Goal: Information Seeking & Learning: Learn about a topic

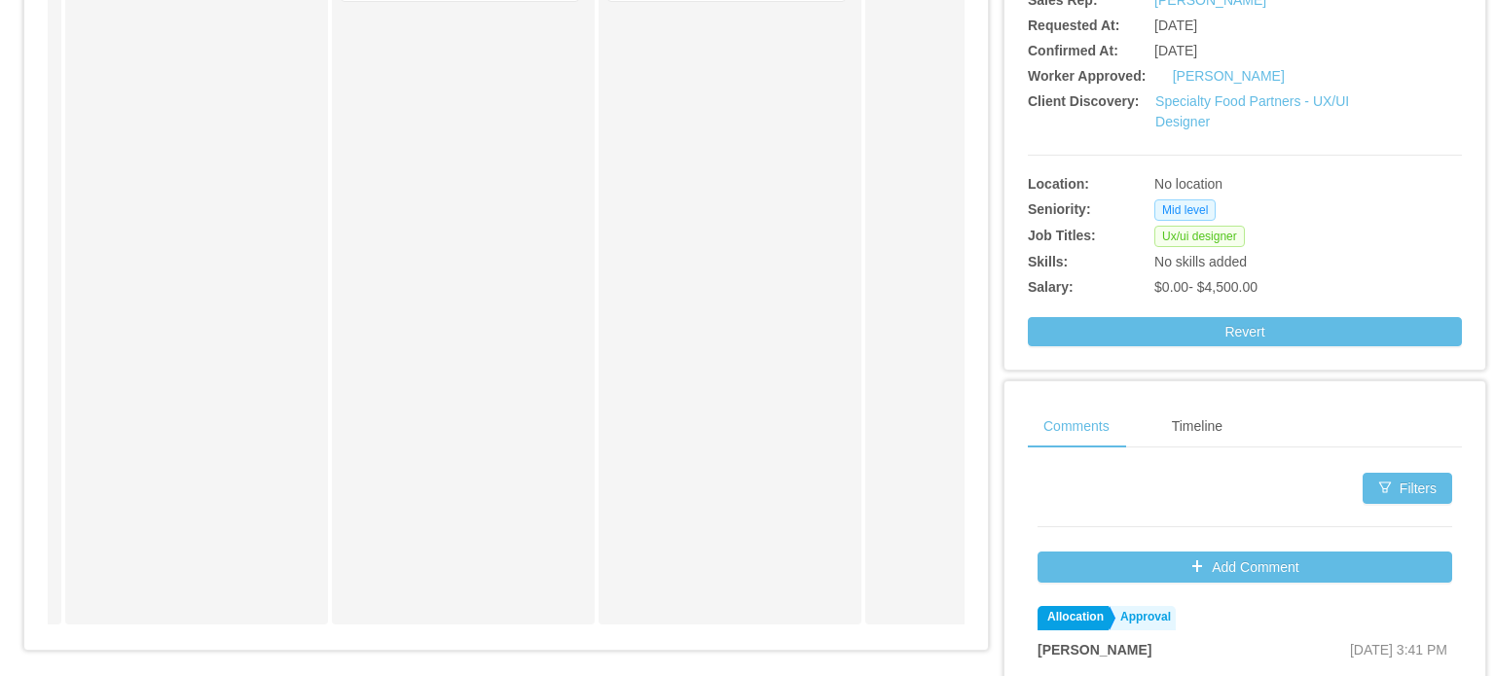
scroll to position [195, 0]
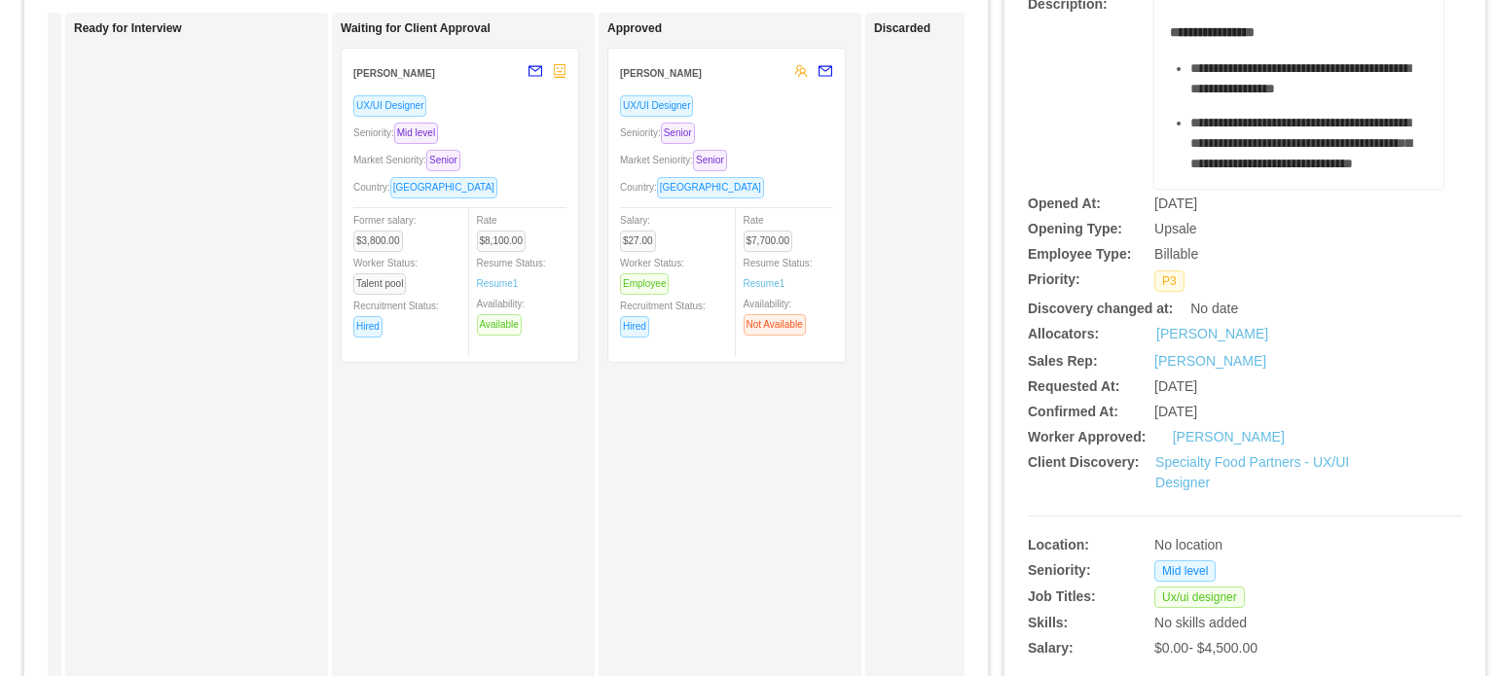
click at [761, 198] on div "Country: Brazil" at bounding box center [726, 187] width 213 height 22
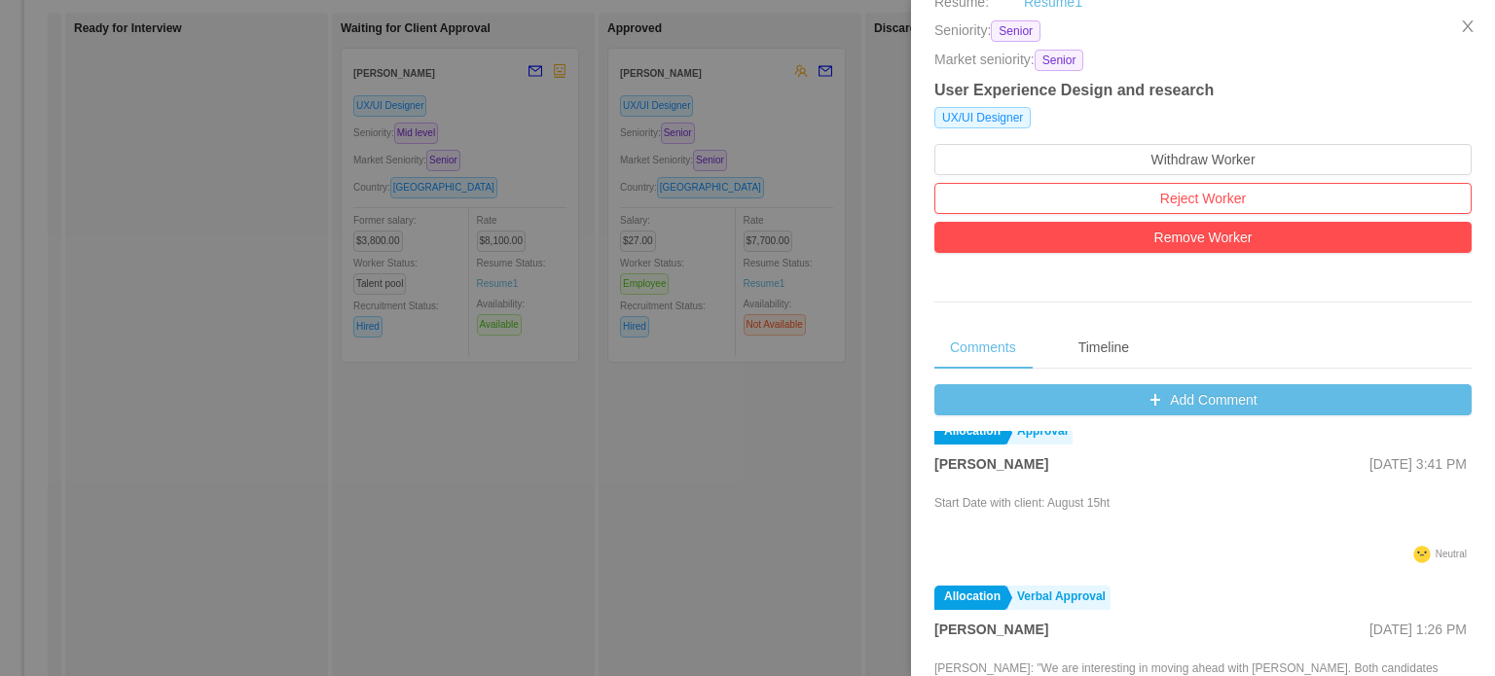
scroll to position [0, 0]
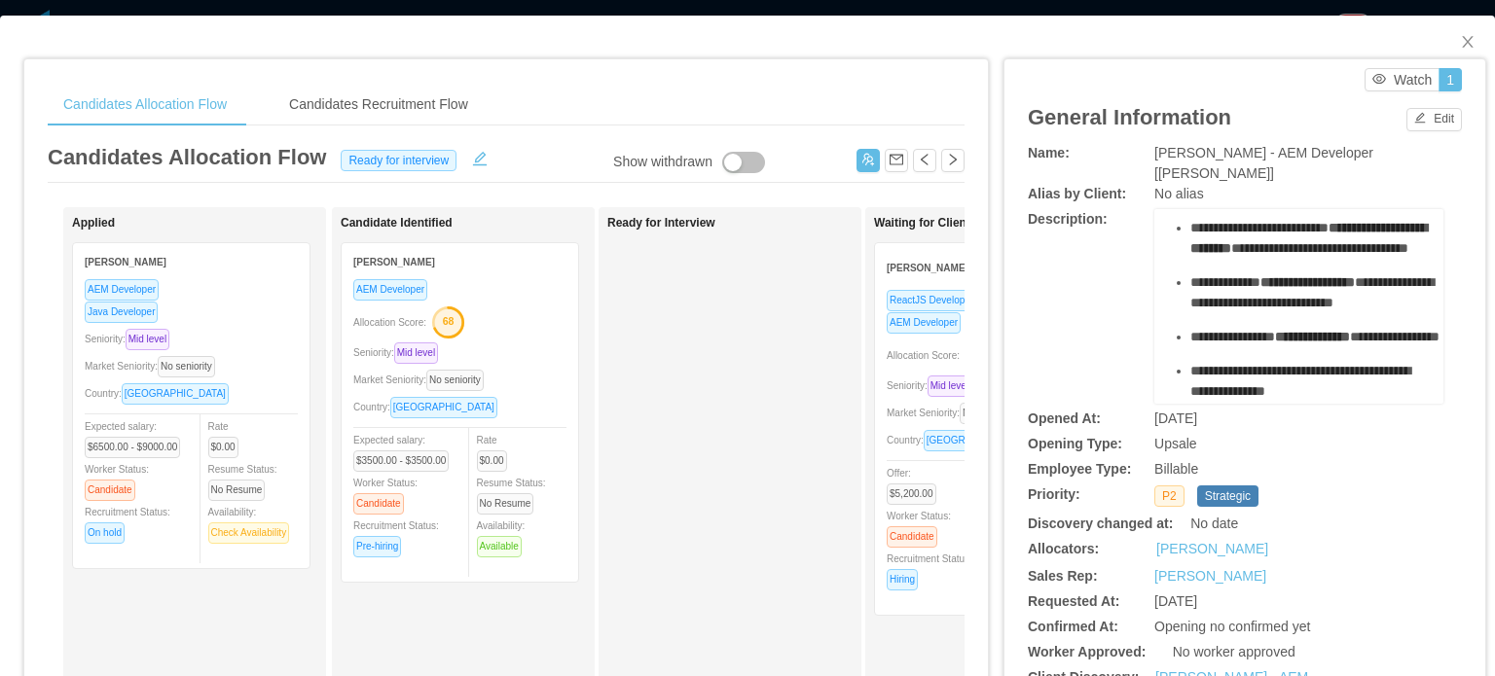
scroll to position [681, 0]
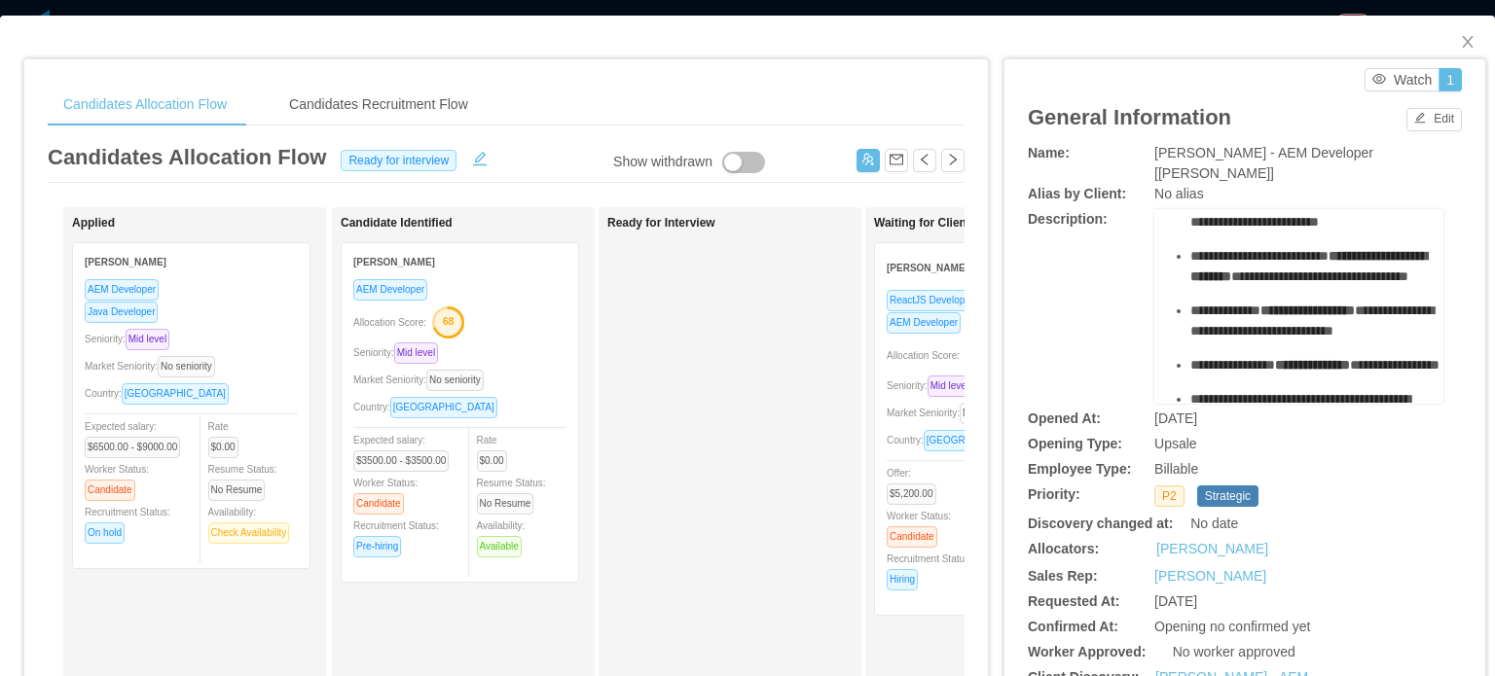
drag, startPoint x: 1159, startPoint y: 262, endPoint x: 1340, endPoint y: 351, distance: 201.9
click at [1340, 351] on div "**********" at bounding box center [1299, 289] width 259 height 1467
copy div "**********"
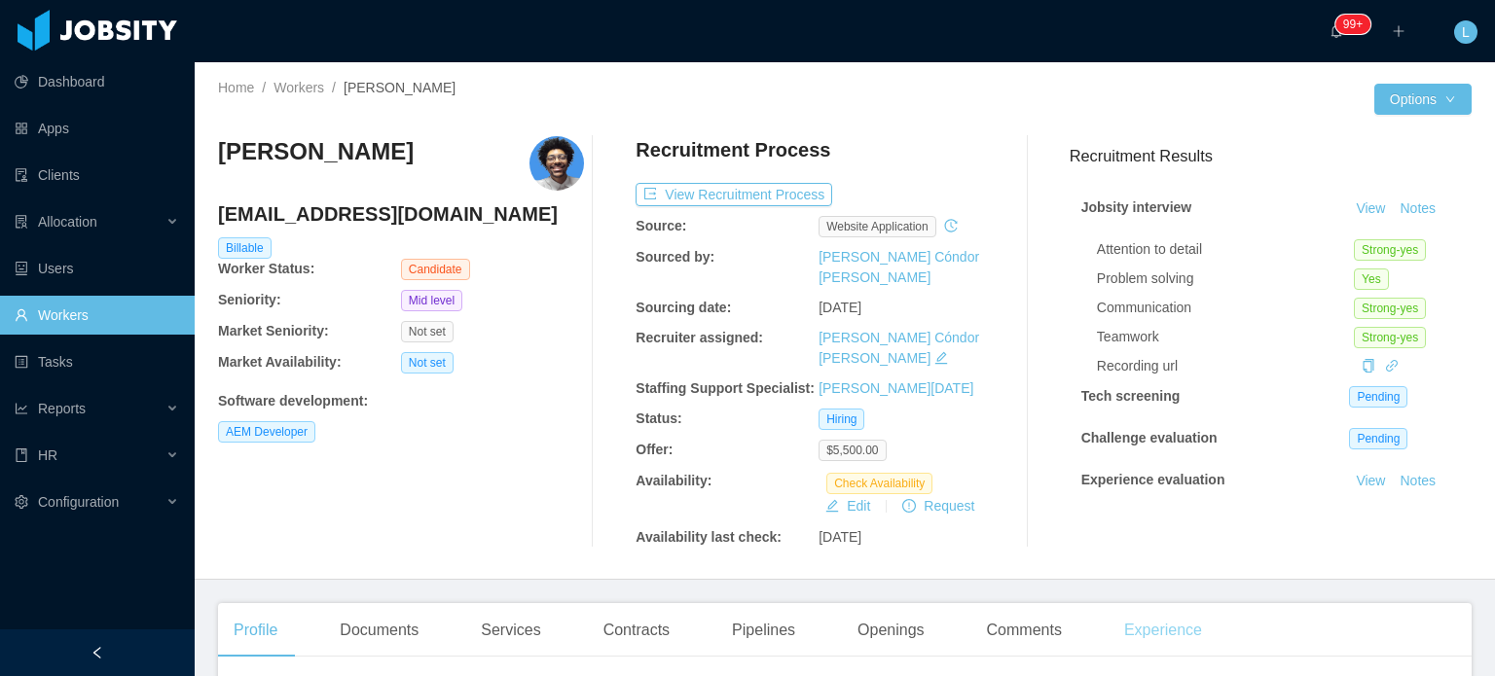
click at [1139, 603] on div "Experience" at bounding box center [1162, 630] width 109 height 54
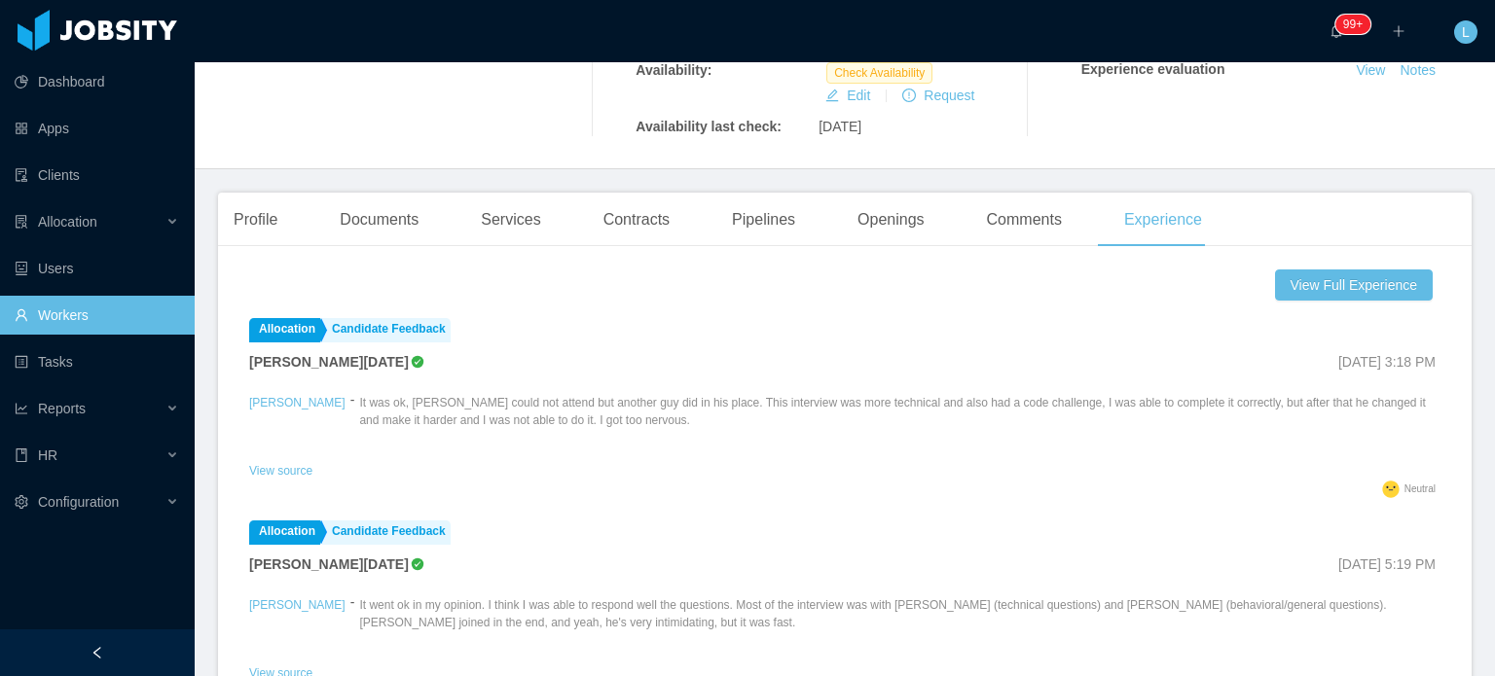
scroll to position [487, 0]
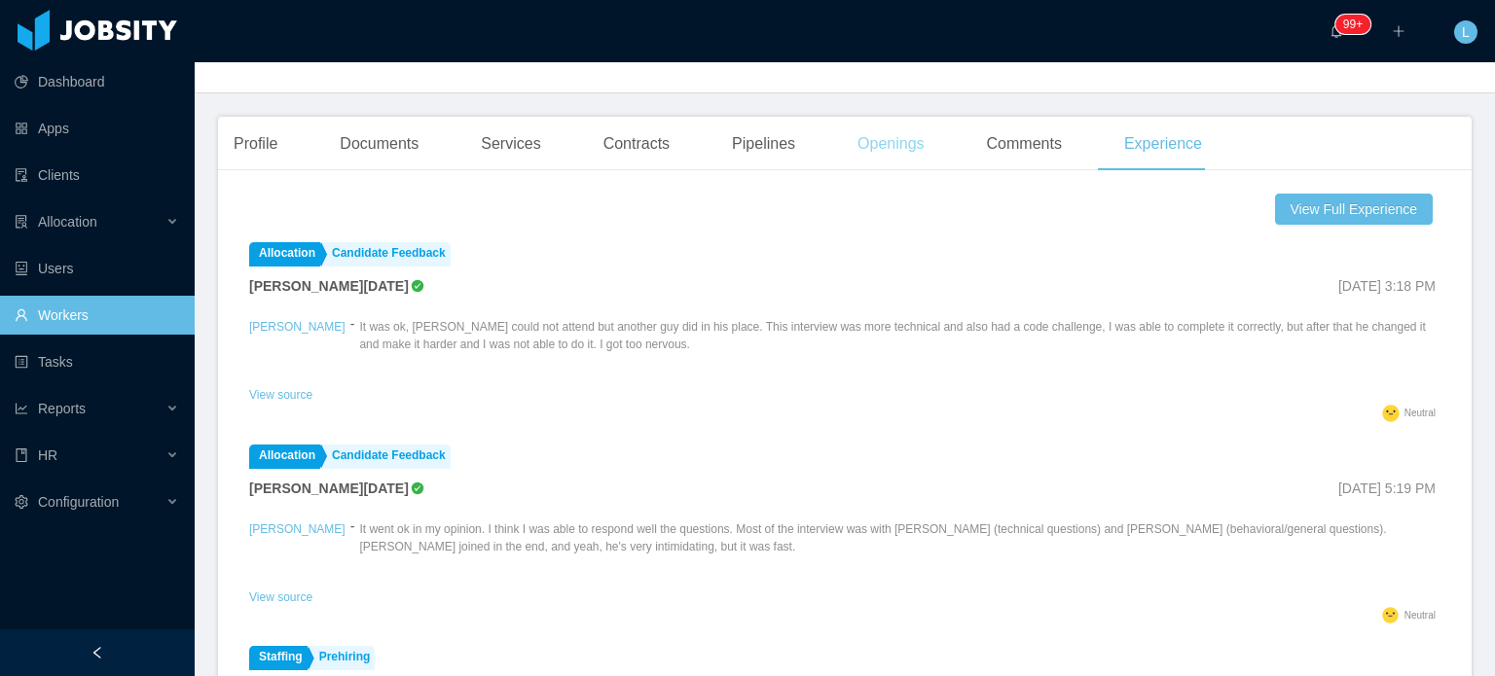
click at [891, 120] on div "Openings" at bounding box center [891, 144] width 98 height 54
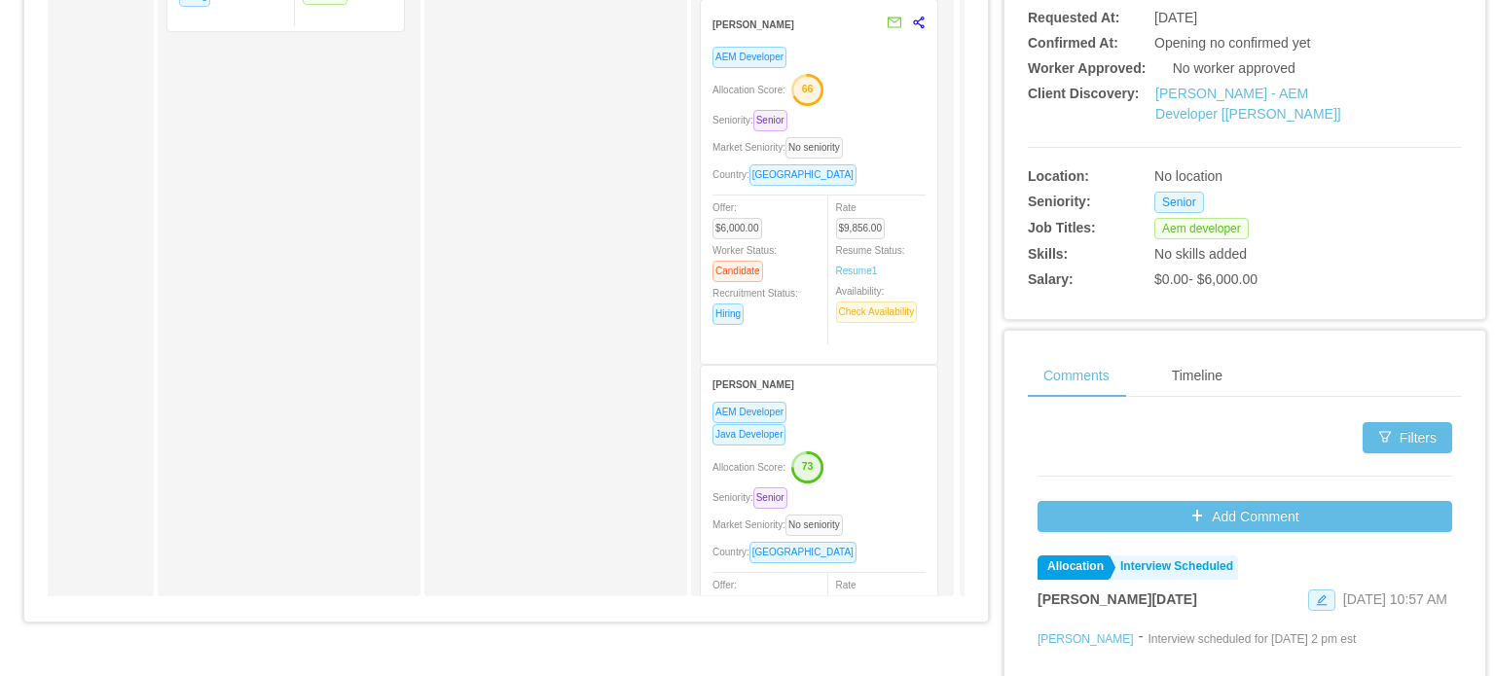
scroll to position [0, 967]
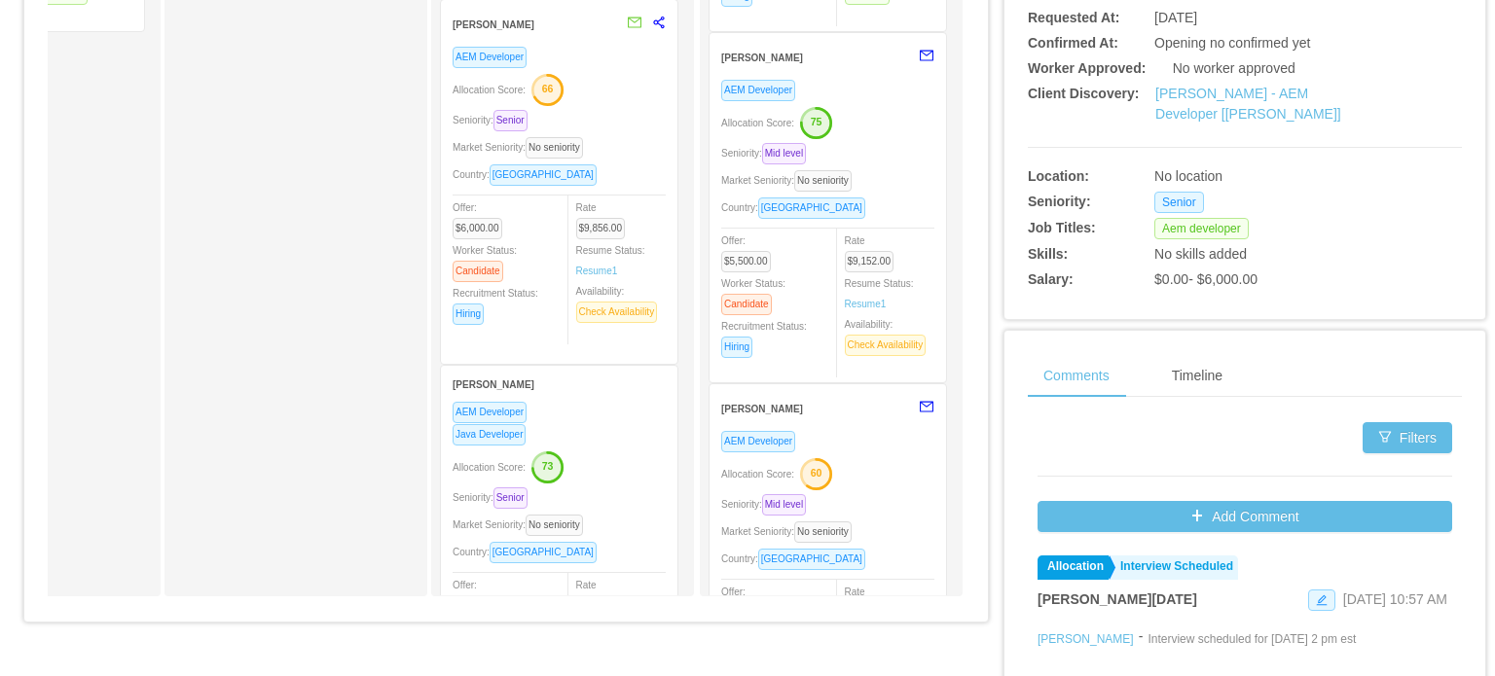
click at [876, 474] on div "Allocation Score: 60" at bounding box center [827, 472] width 213 height 31
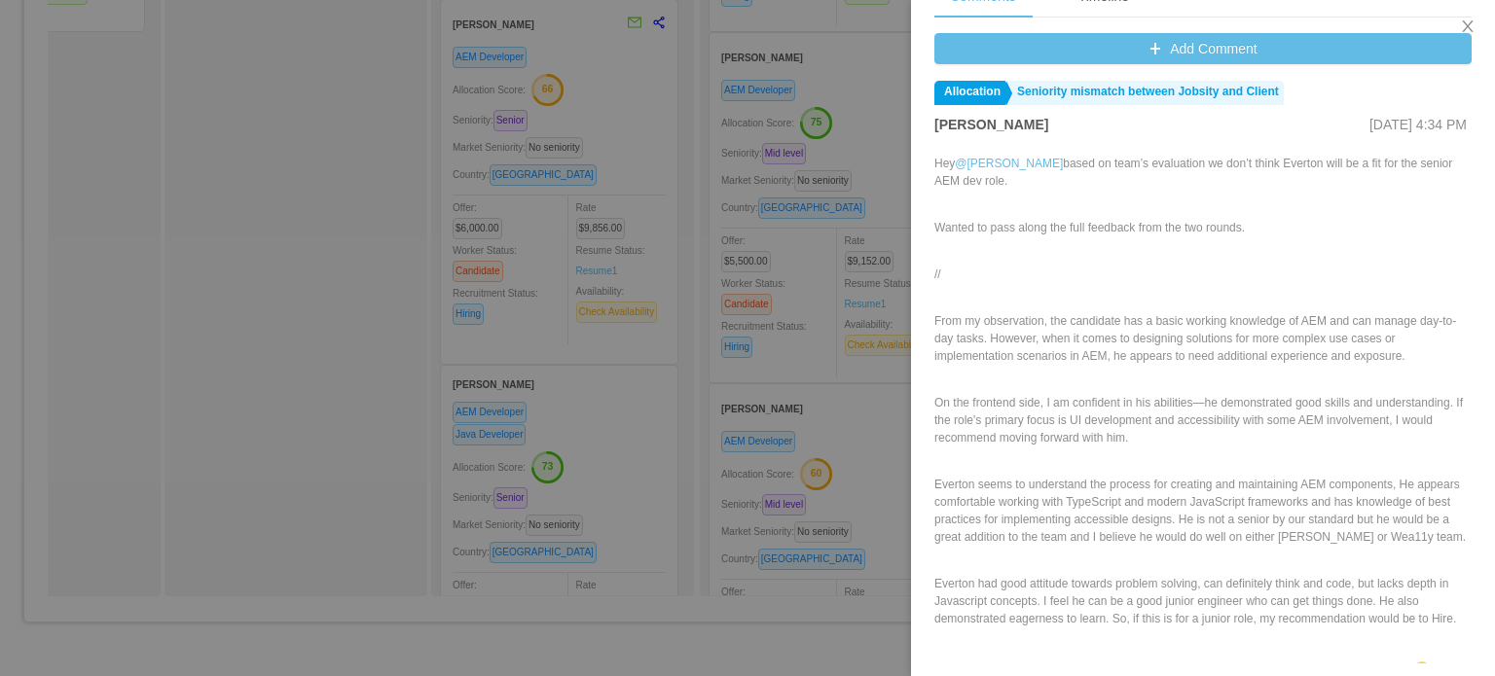
scroll to position [0, 0]
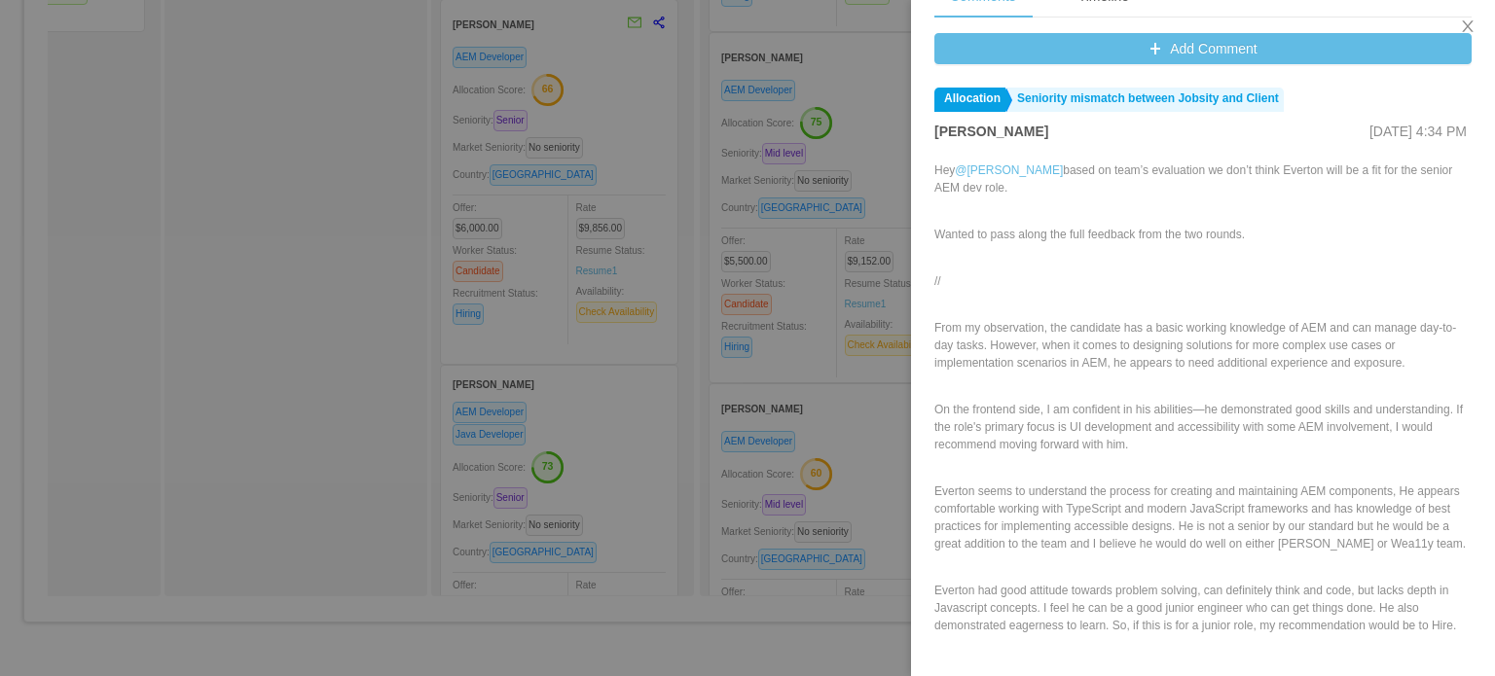
click at [854, 439] on div at bounding box center [747, 338] width 1495 height 676
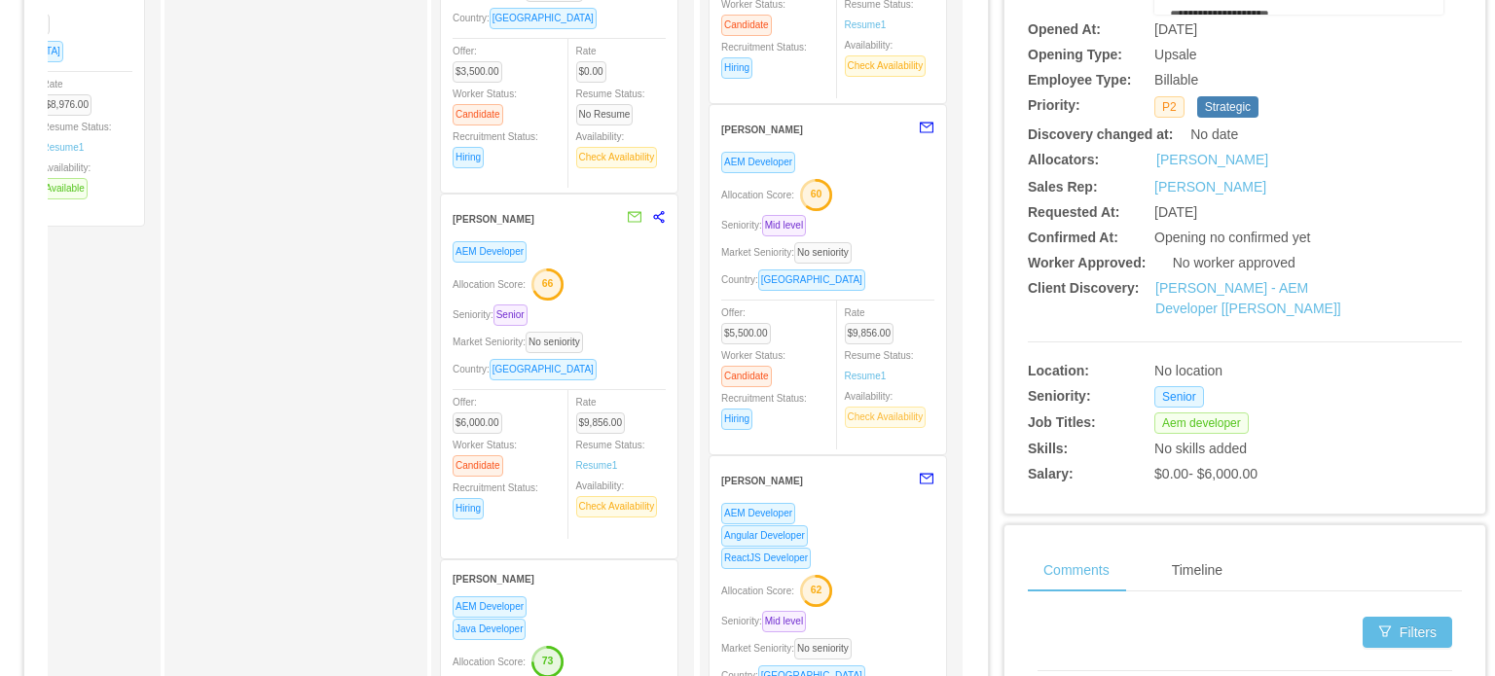
scroll to position [487, 0]
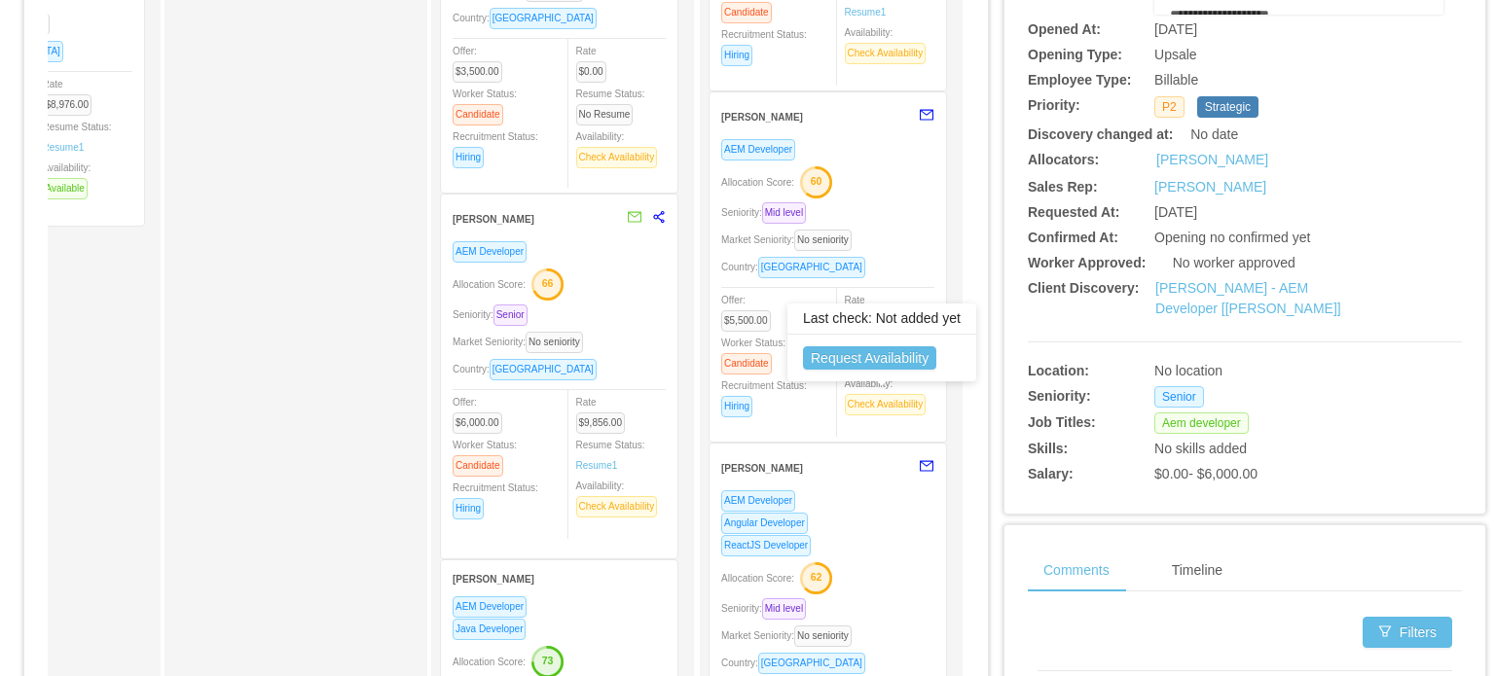
click at [903, 247] on div "Market Seniority: No seniority" at bounding box center [827, 240] width 213 height 22
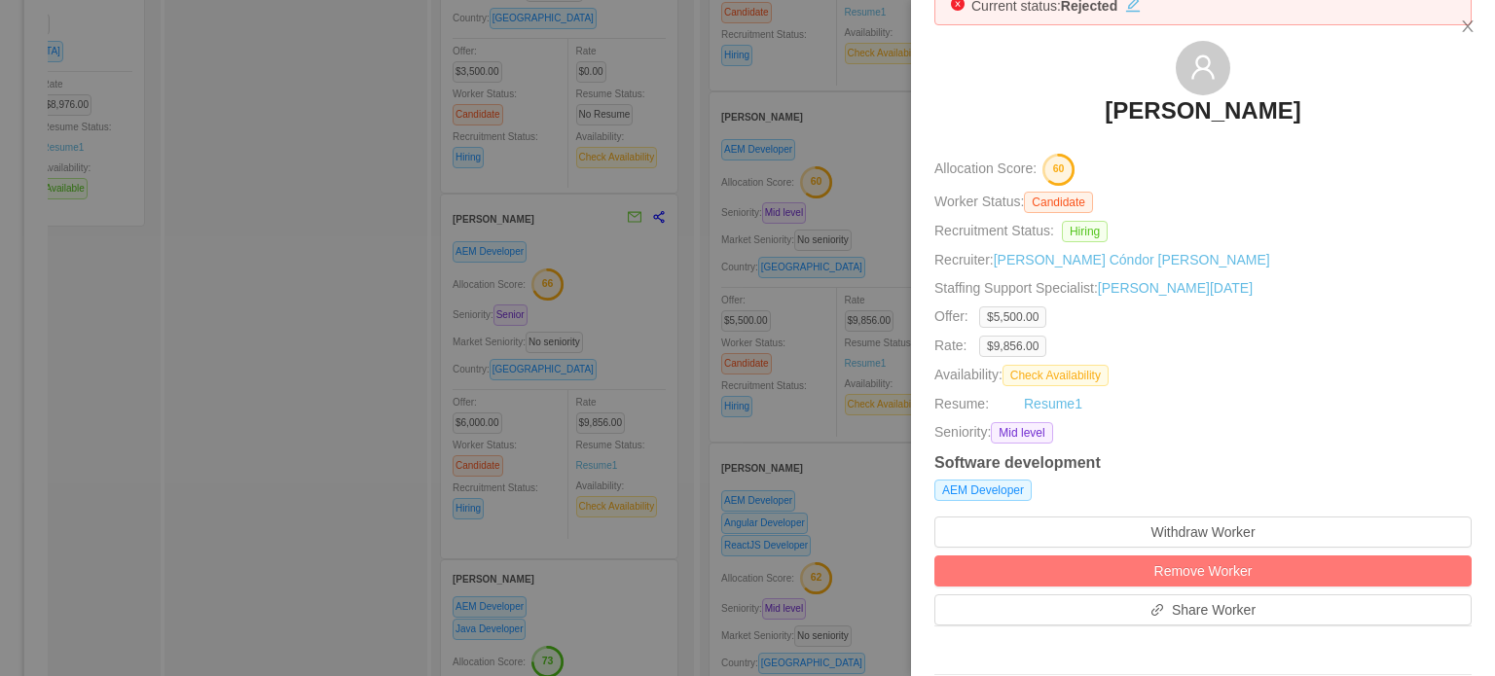
scroll to position [389, 0]
